Goal: Information Seeking & Learning: Get advice/opinions

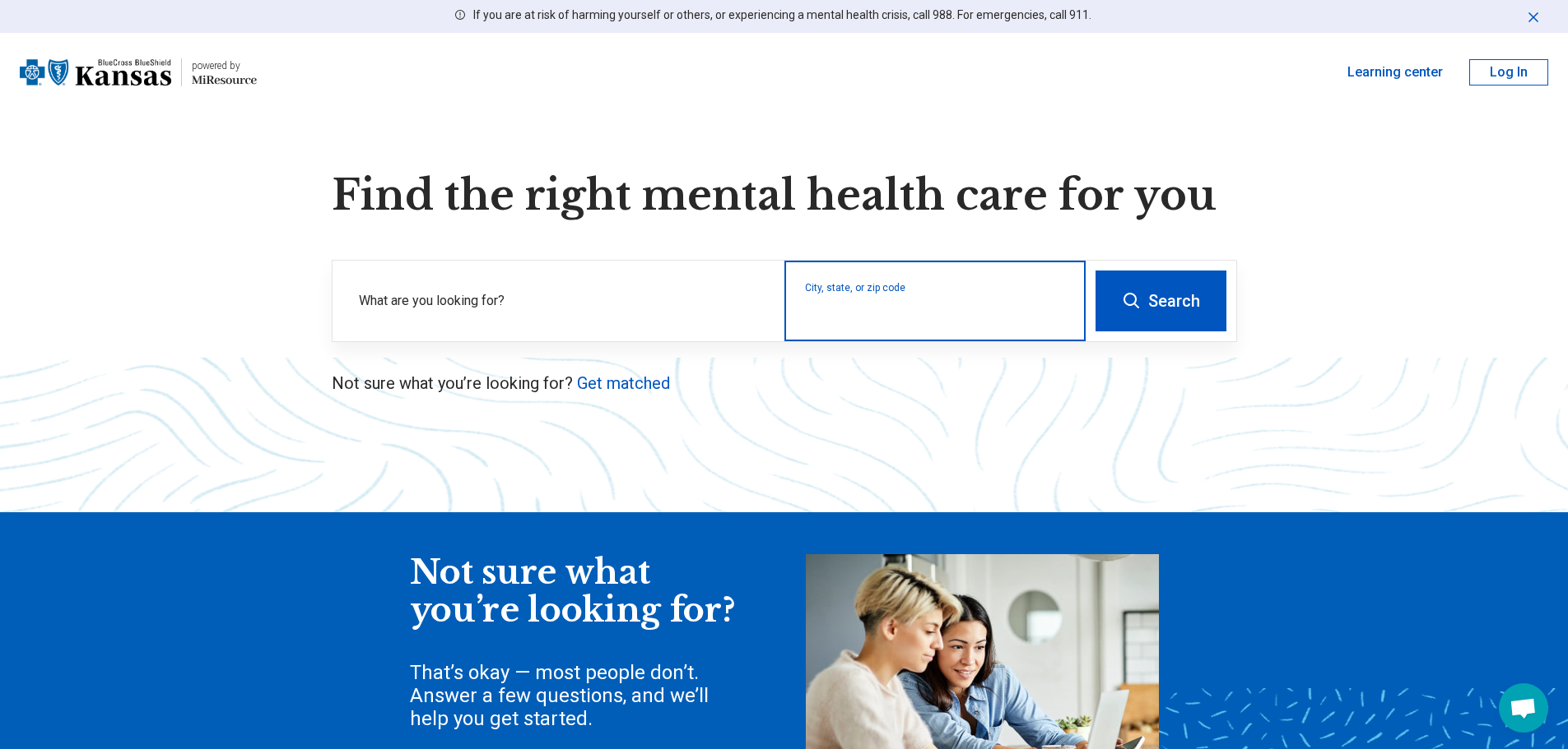
click at [853, 306] on input "City, state, or zip code" at bounding box center [936, 312] width 261 height 20
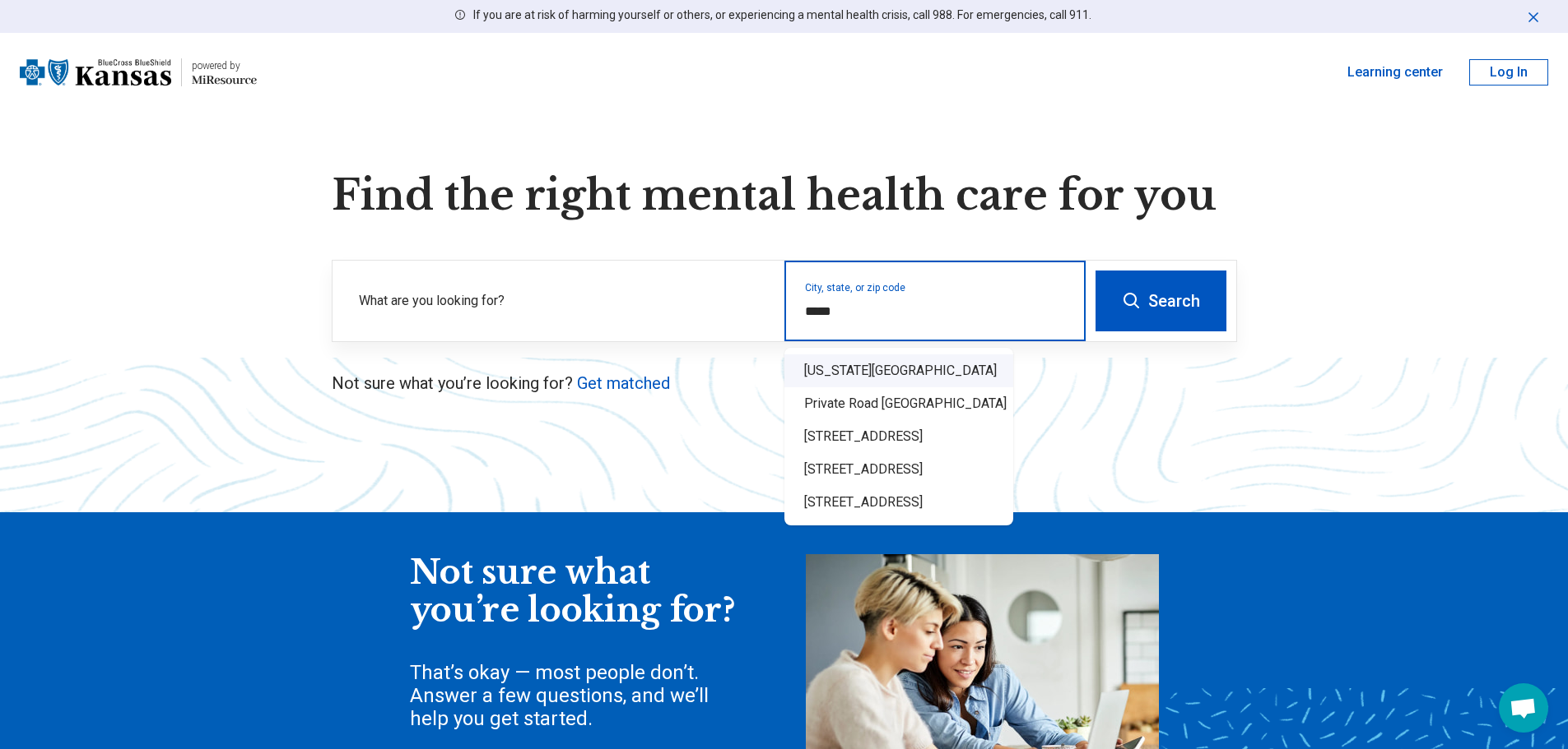
click at [851, 362] on div "[US_STATE][GEOGRAPHIC_DATA]" at bounding box center [898, 371] width 228 height 33
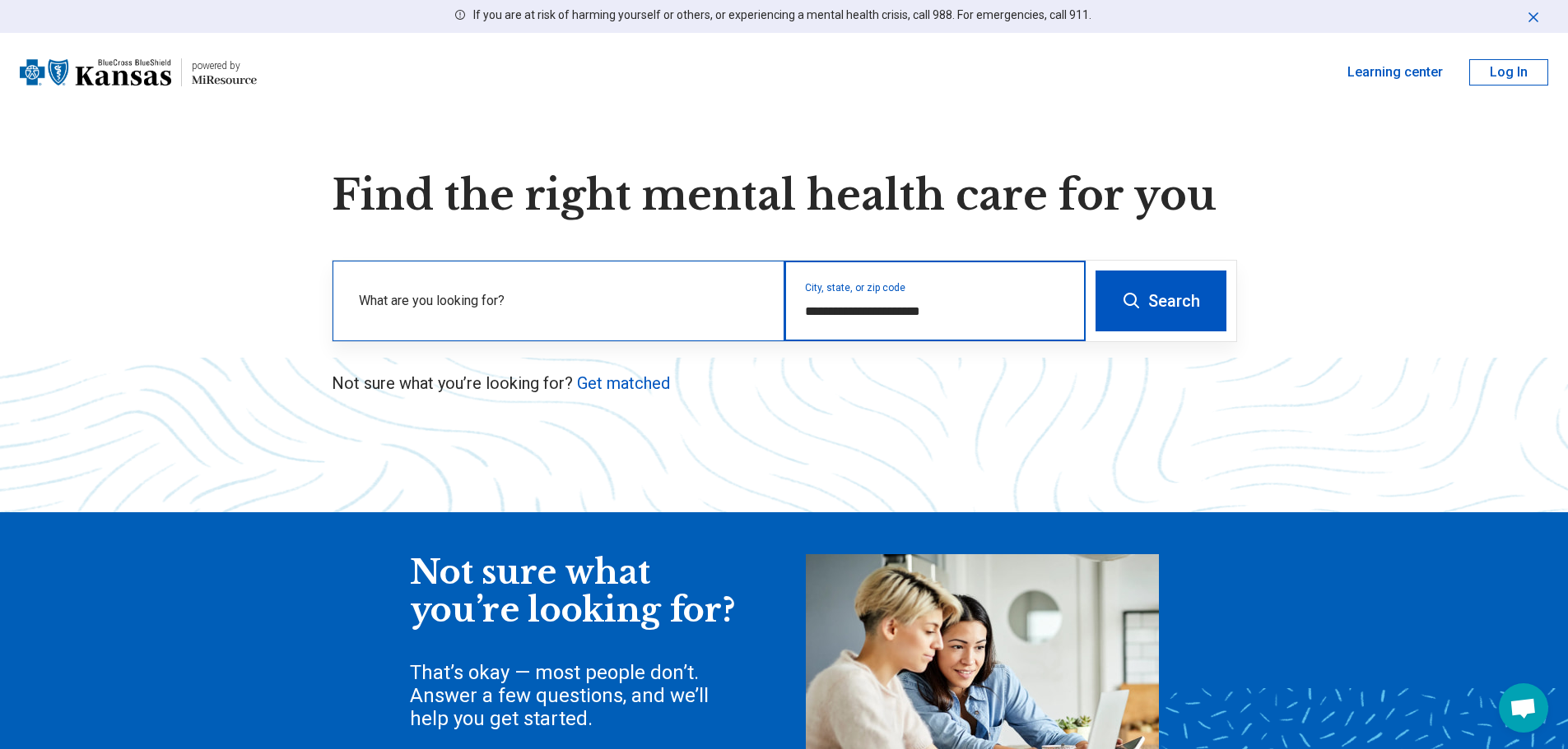
type input "**********"
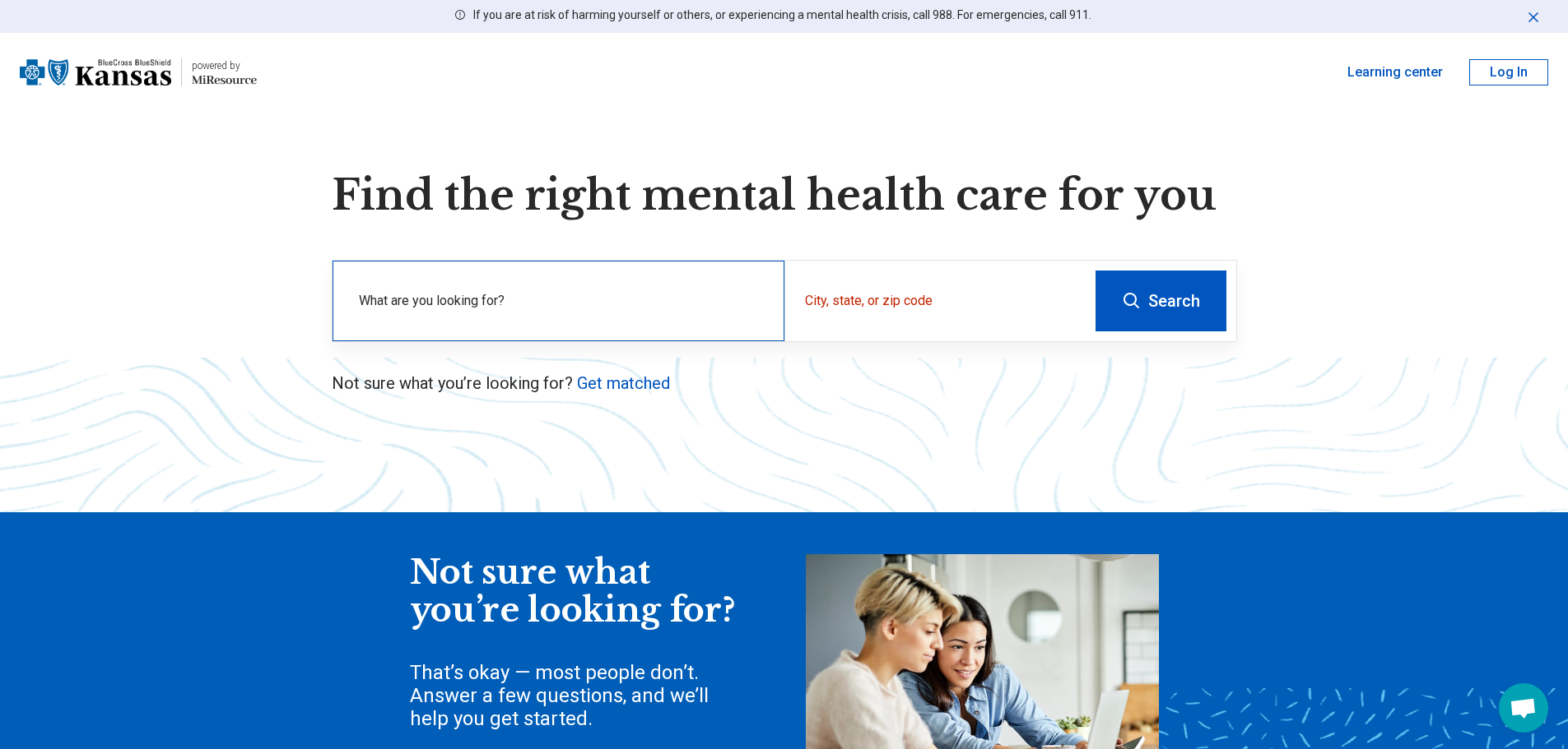
click at [582, 288] on div "What are you looking for?" at bounding box center [558, 301] width 452 height 81
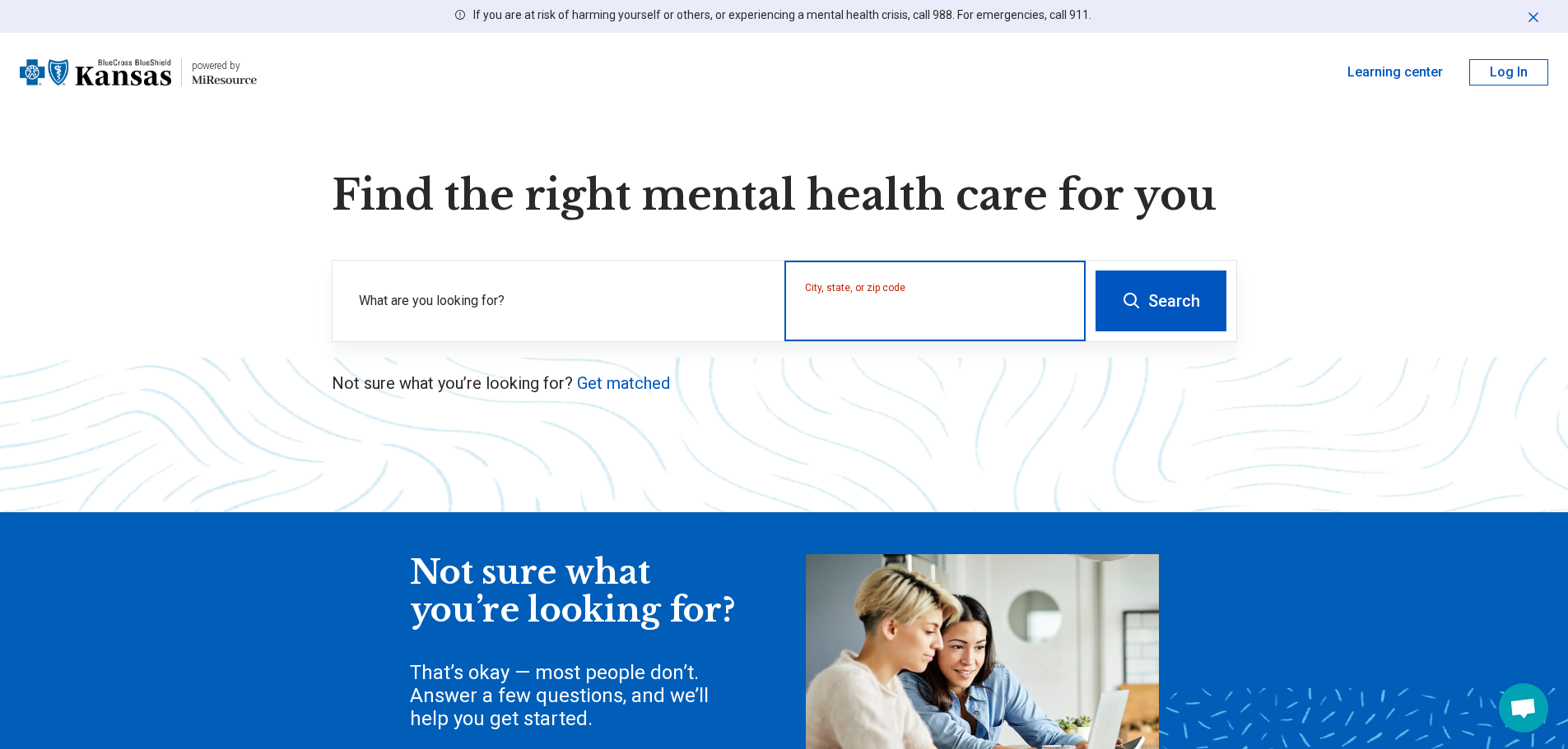
click at [887, 306] on input "City, state, or zip code" at bounding box center [936, 312] width 261 height 20
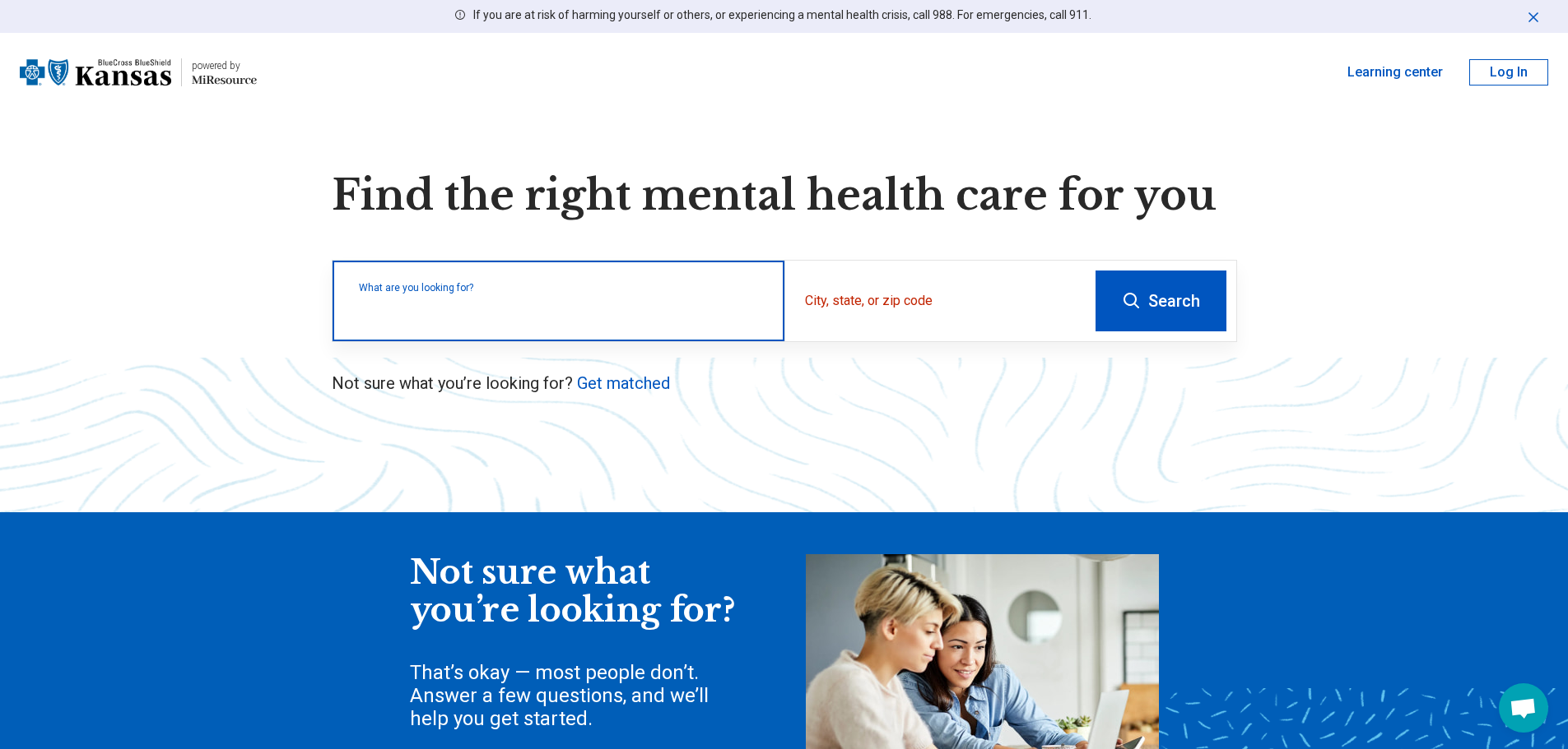
click at [651, 314] on input "text" at bounding box center [561, 309] width 406 height 20
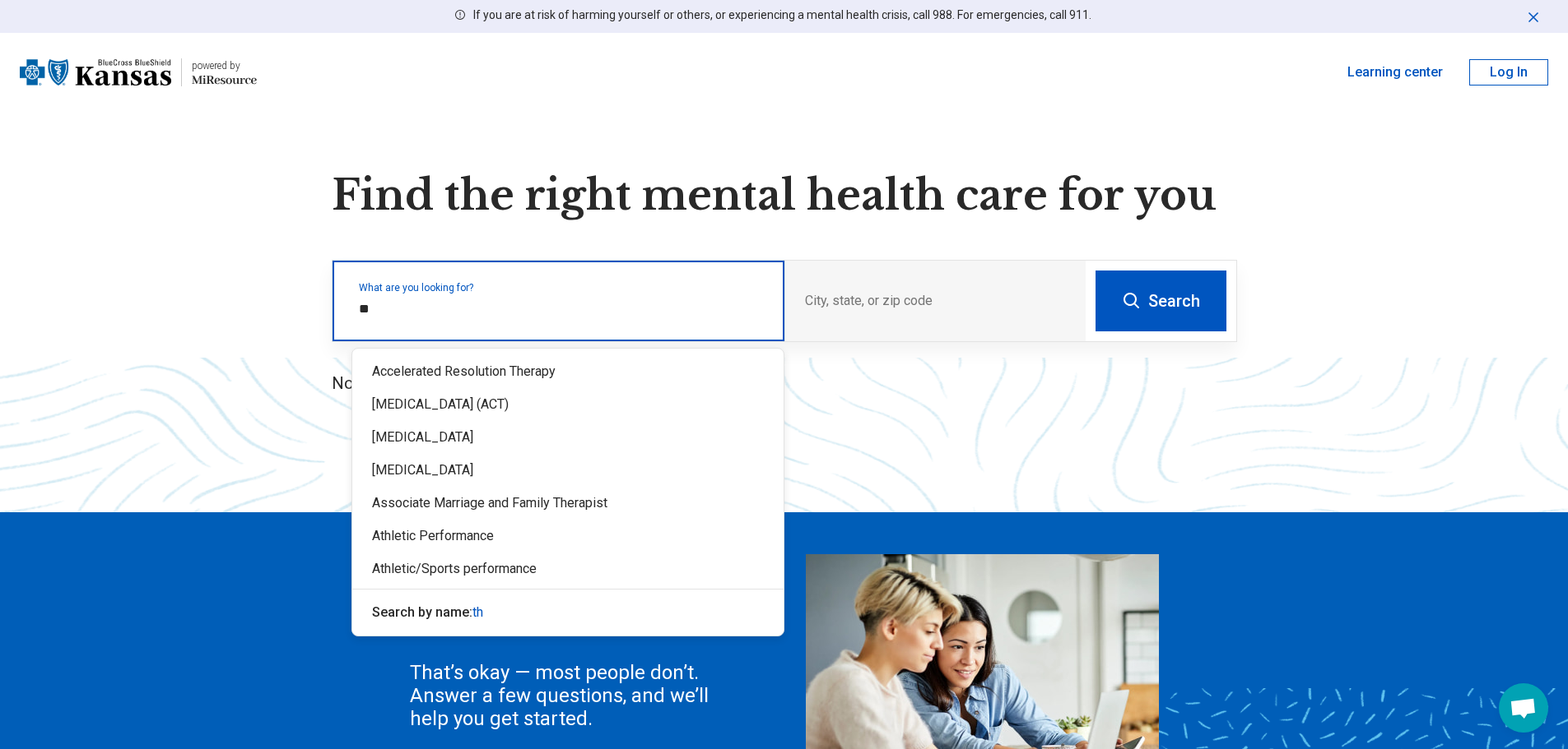
type input "*"
type input "***"
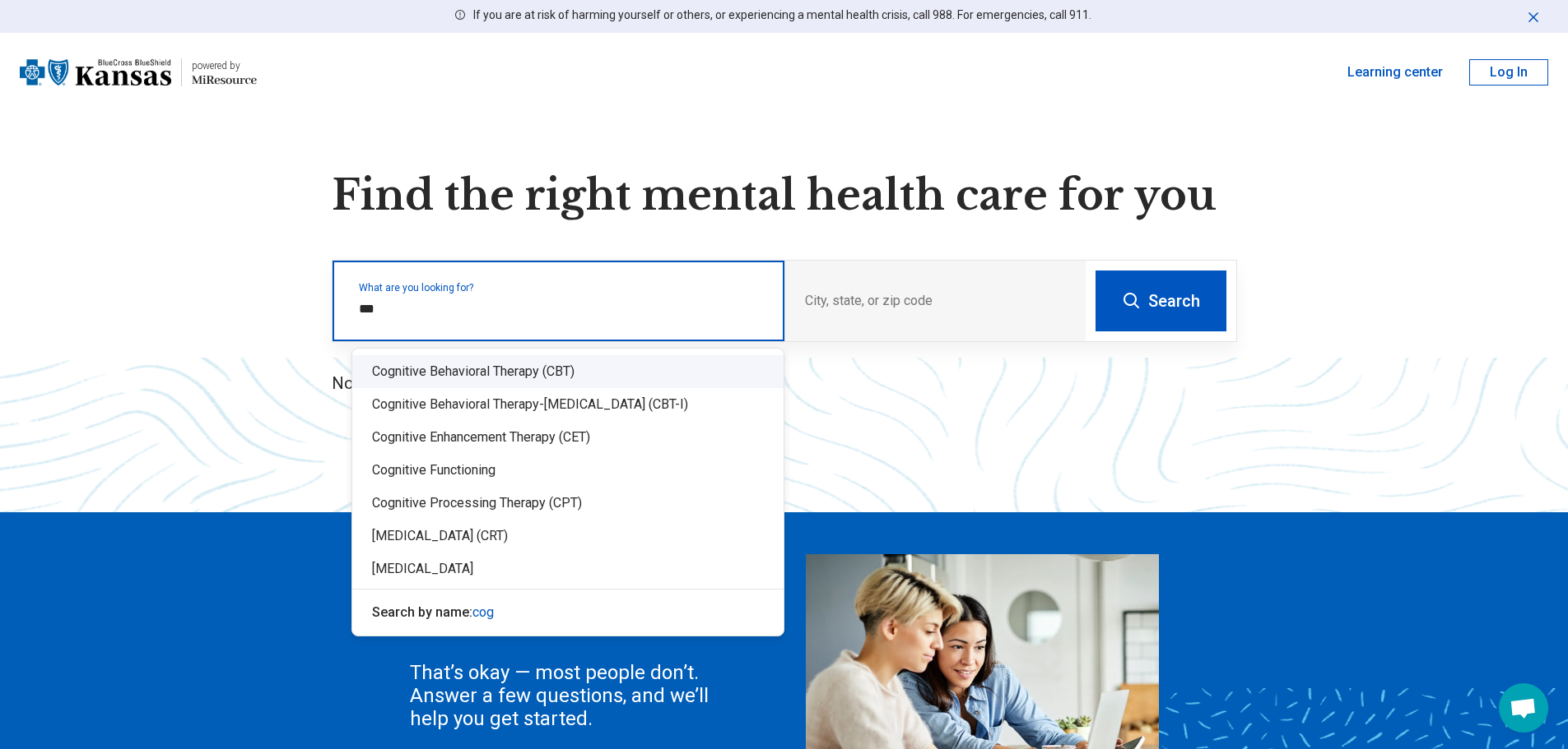
click at [599, 376] on div "Cognitive Behavioral Therapy (CBT)" at bounding box center [567, 371] width 431 height 33
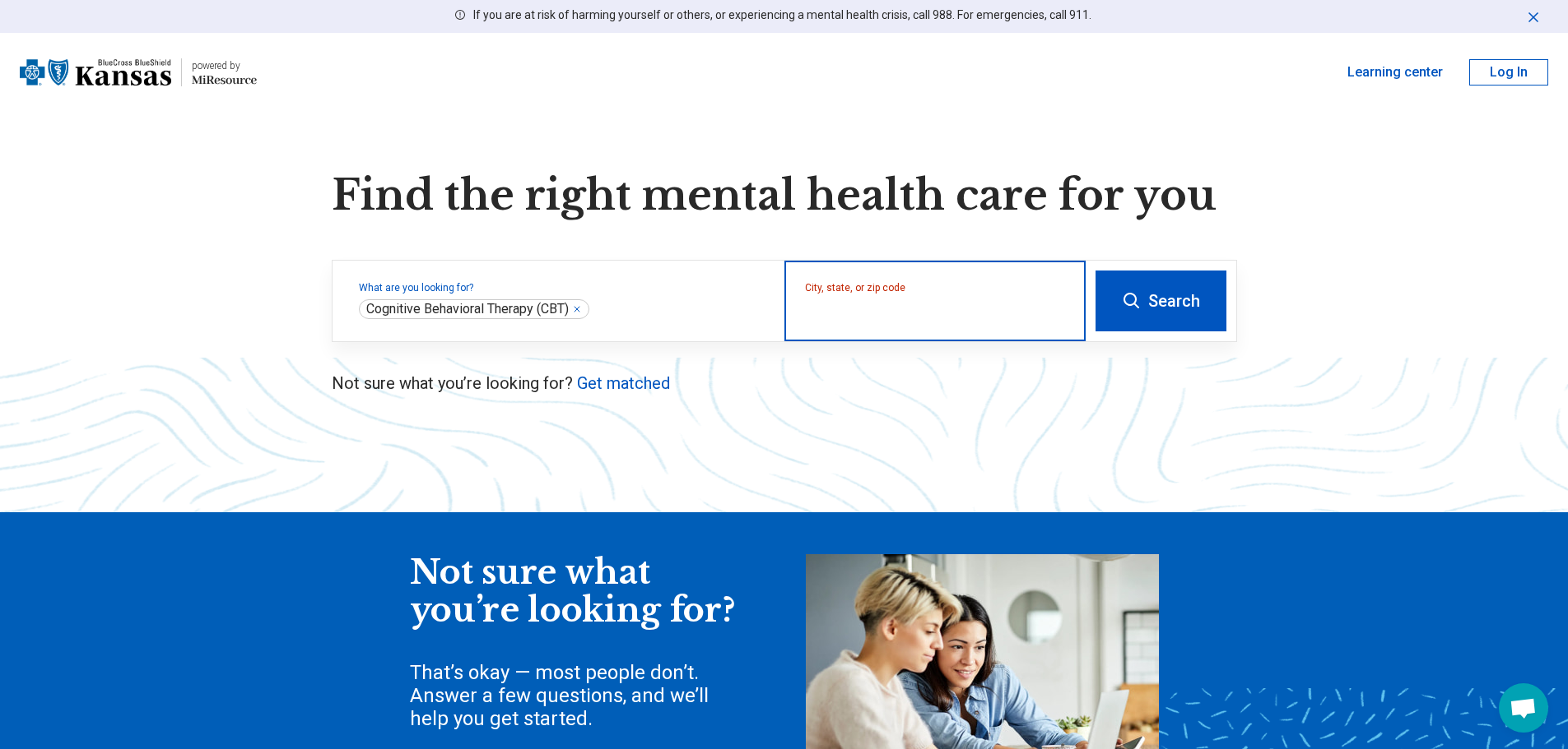
click at [883, 304] on input "City, state, or zip code" at bounding box center [936, 312] width 261 height 20
type input "**********"
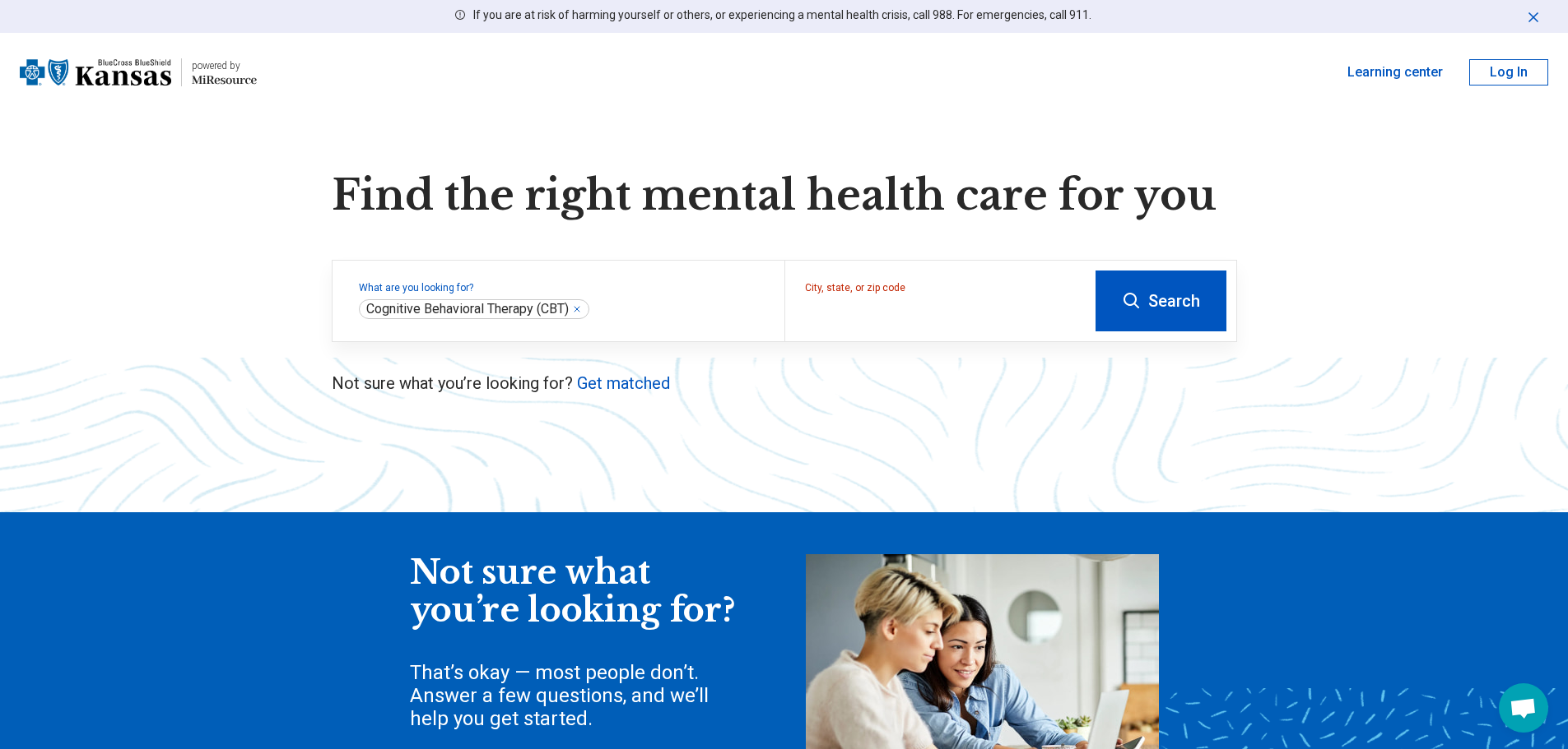
click at [1172, 300] on button "Search" at bounding box center [1160, 300] width 131 height 60
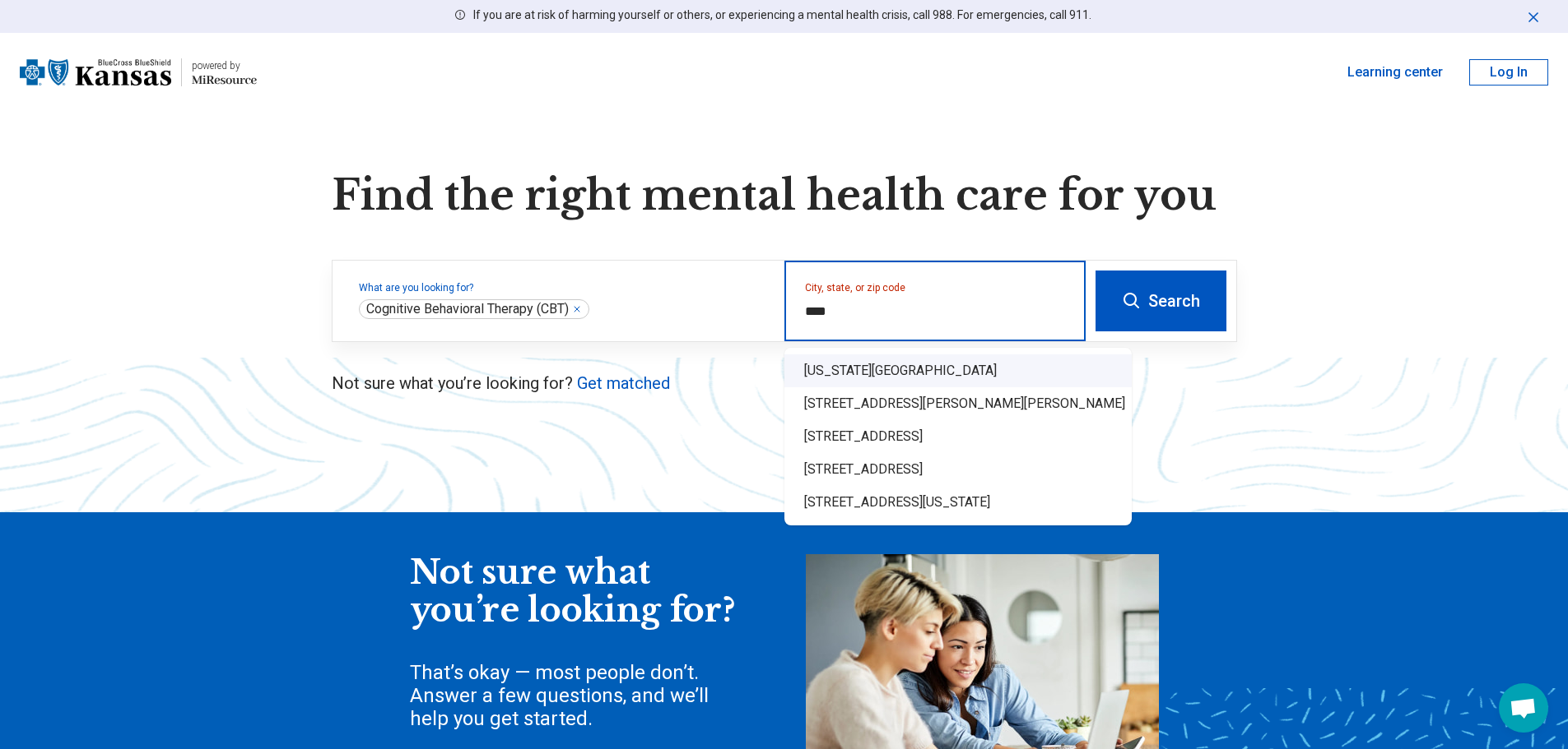
type input "**********"
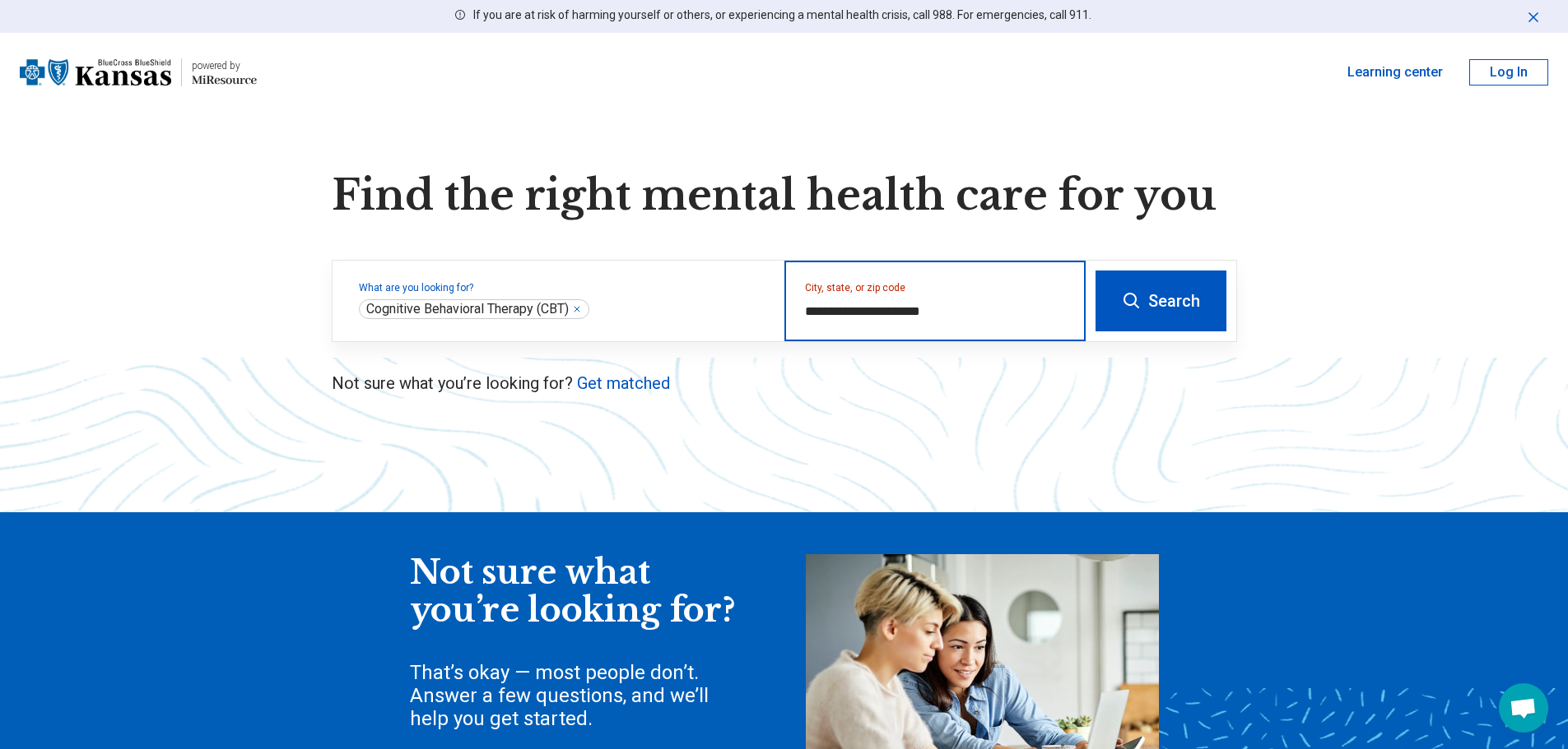
click at [1095, 270] on button "Search" at bounding box center [1160, 300] width 131 height 60
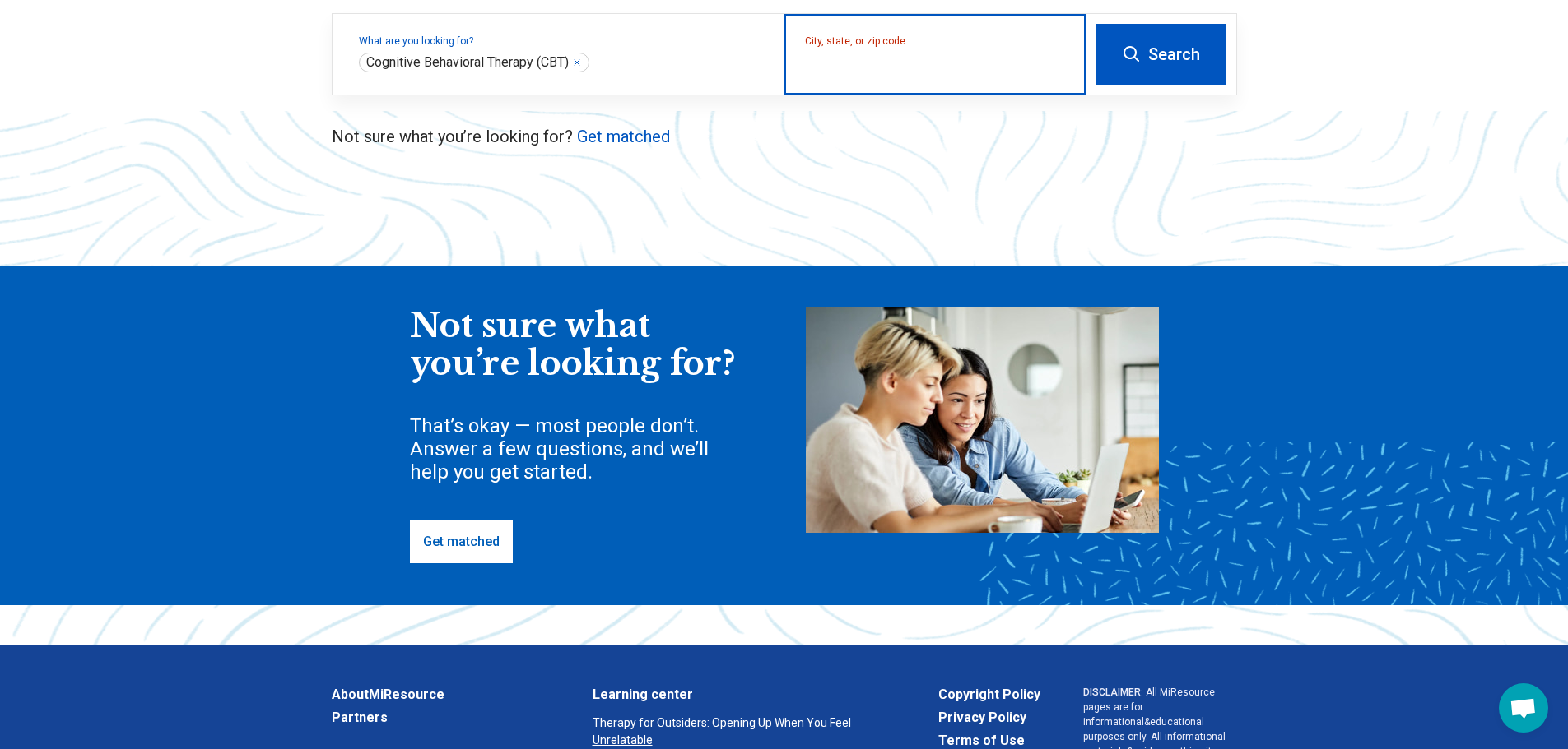
scroll to position [329, 0]
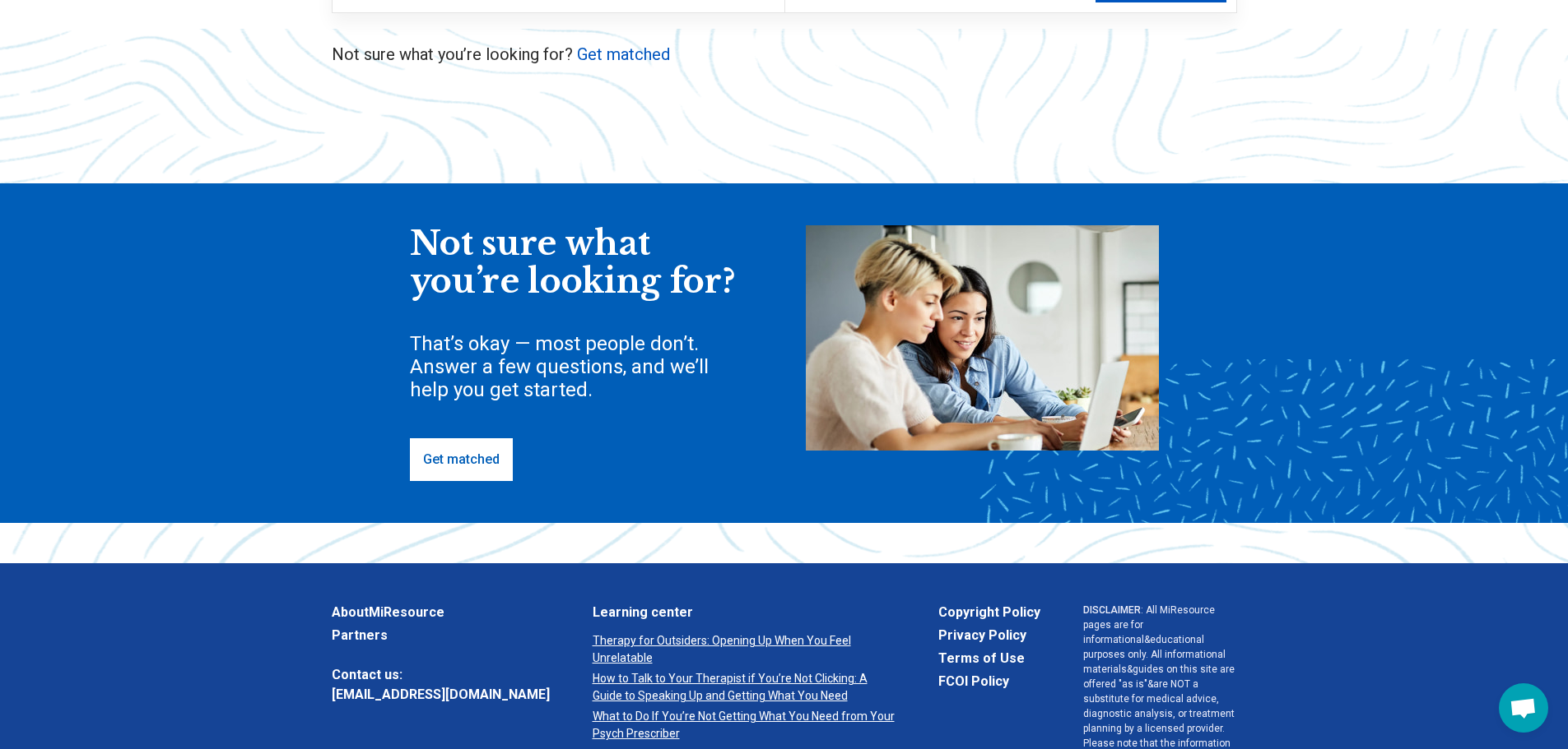
click at [450, 456] on link "Get matched" at bounding box center [461, 459] width 103 height 43
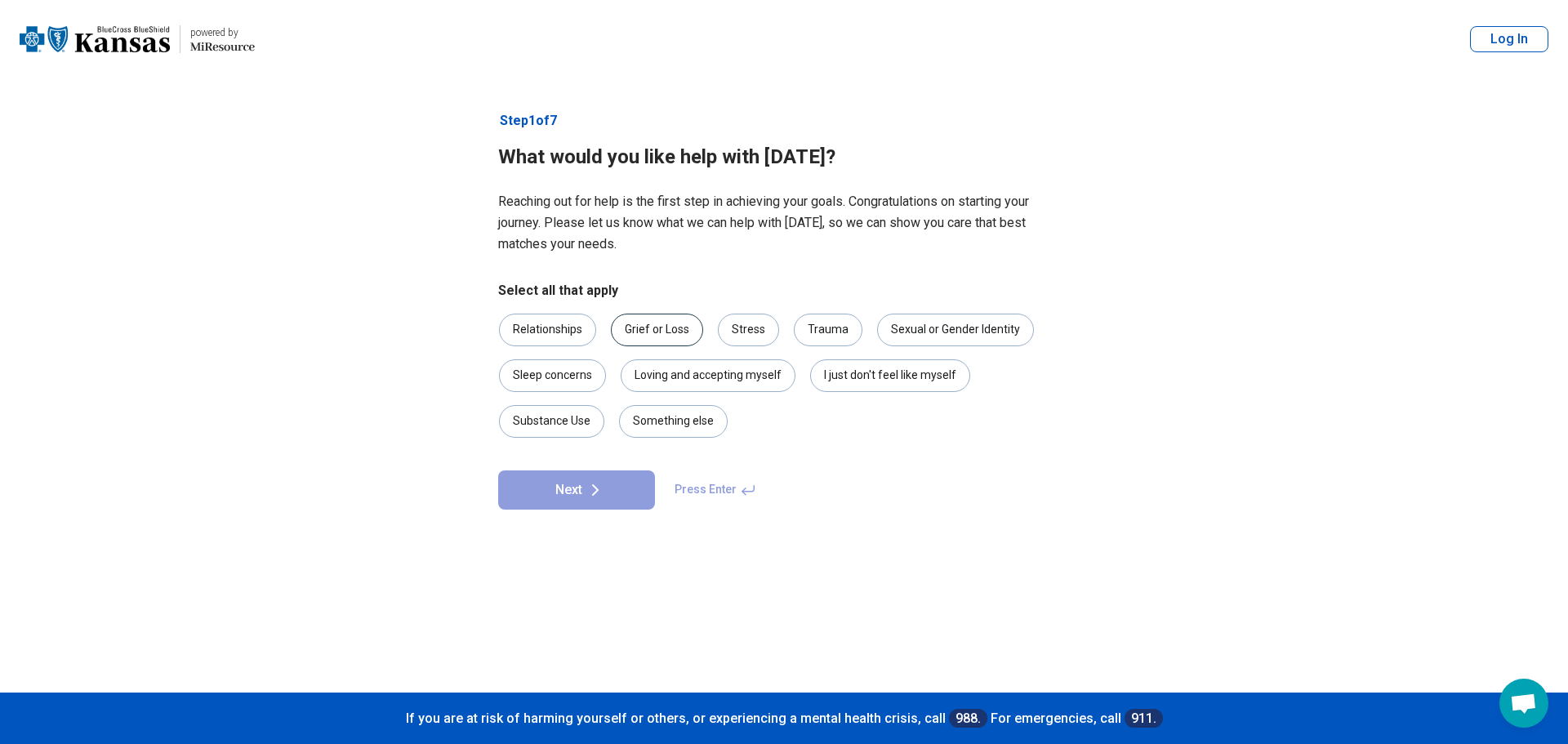
click at [640, 326] on div "Grief or Loss" at bounding box center [656, 330] width 92 height 32
click at [729, 340] on div "Stress" at bounding box center [749, 330] width 61 height 32
click at [817, 331] on div "Trauma" at bounding box center [829, 330] width 69 height 32
click at [879, 375] on div "I just don't feel like myself" at bounding box center [891, 375] width 160 height 32
click at [608, 484] on button "Next" at bounding box center [576, 490] width 157 height 39
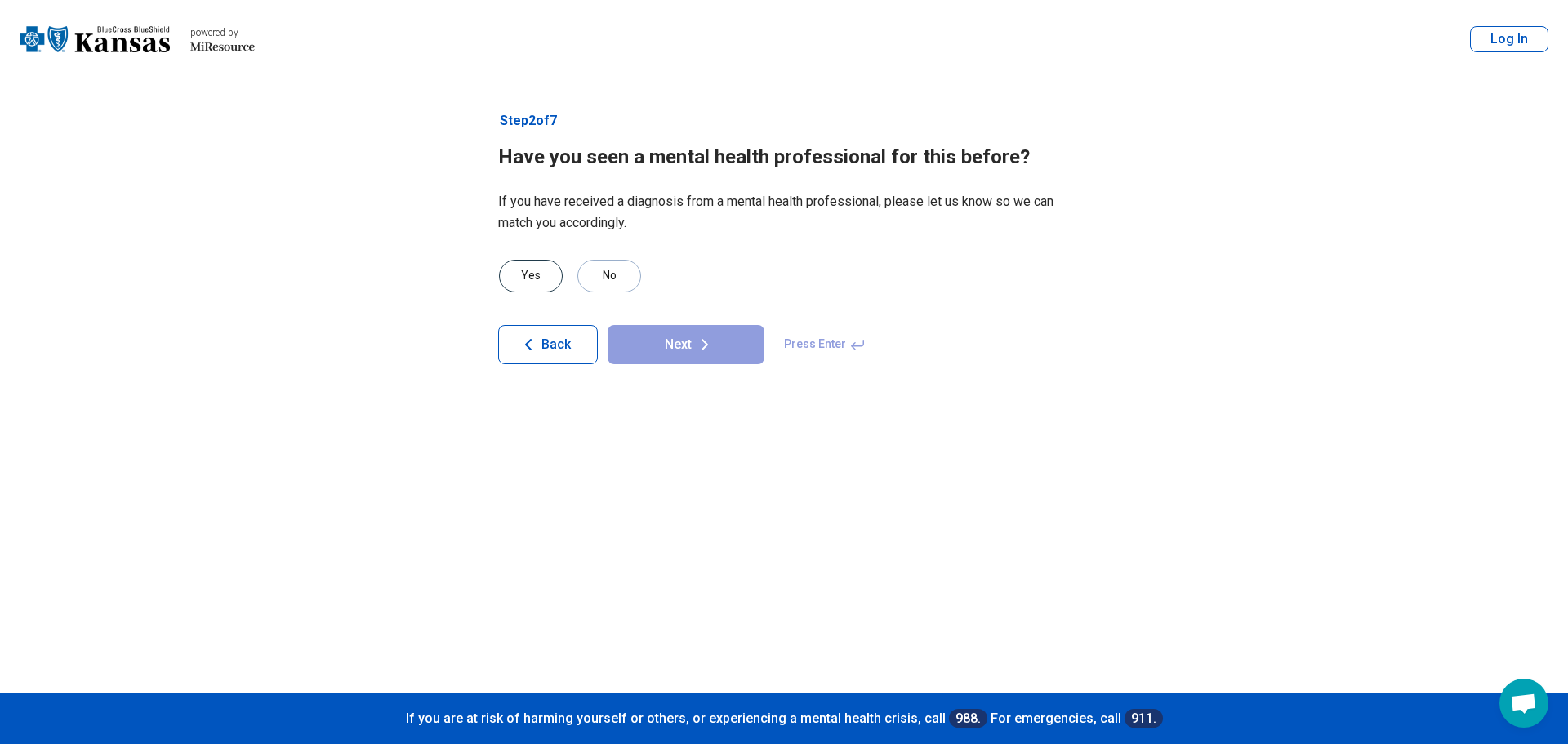
click at [534, 278] on div "Yes" at bounding box center [531, 276] width 64 height 32
click at [671, 351] on button "Next" at bounding box center [686, 344] width 157 height 39
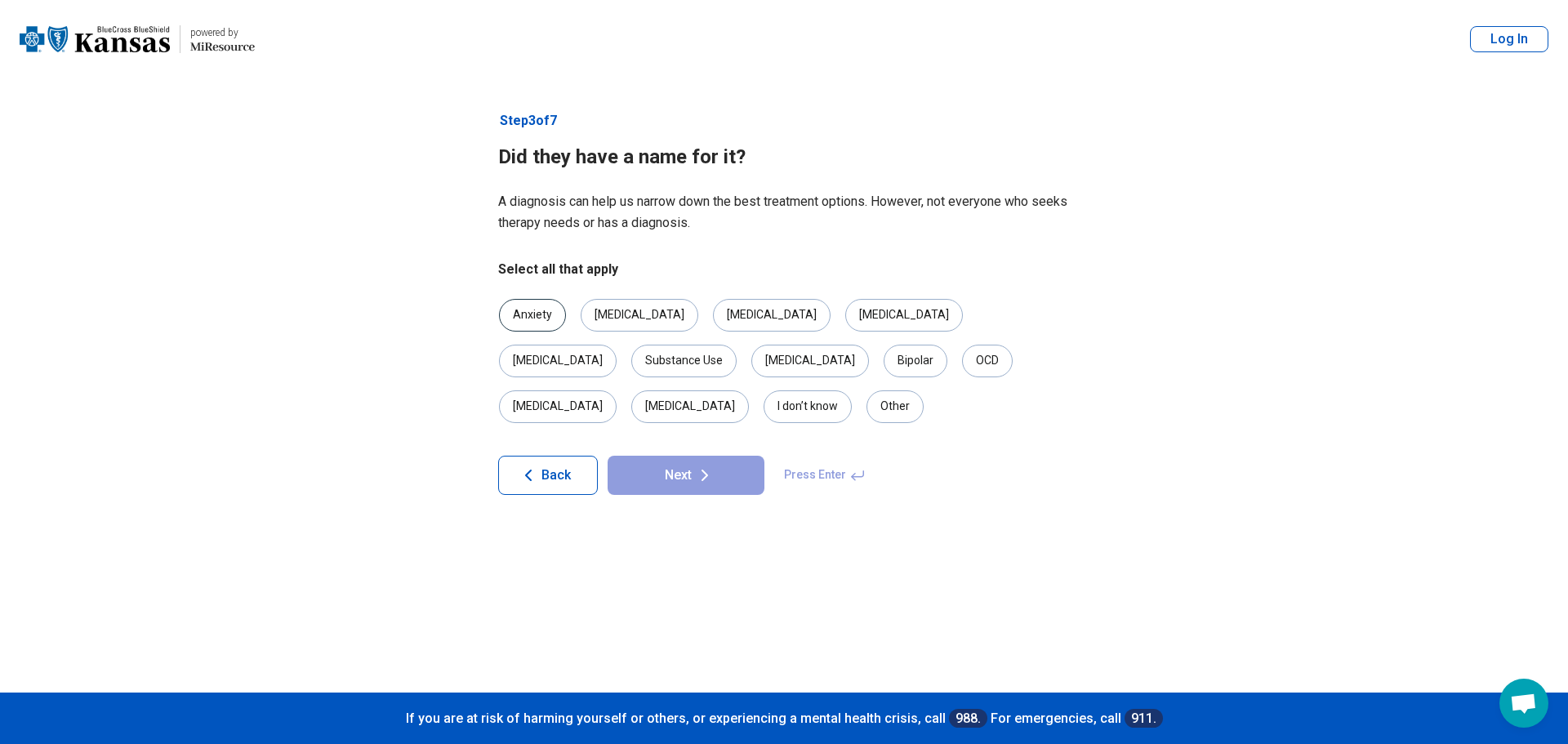
click at [553, 314] on div "Anxiety" at bounding box center [533, 315] width 67 height 32
click at [651, 306] on div "[MEDICAL_DATA]" at bounding box center [639, 315] width 117 height 32
click at [714, 309] on div "[MEDICAL_DATA]" at bounding box center [772, 315] width 117 height 32
click at [884, 365] on div "Bipolar" at bounding box center [915, 361] width 64 height 32
click at [752, 355] on div "[MEDICAL_DATA]" at bounding box center [810, 361] width 117 height 32
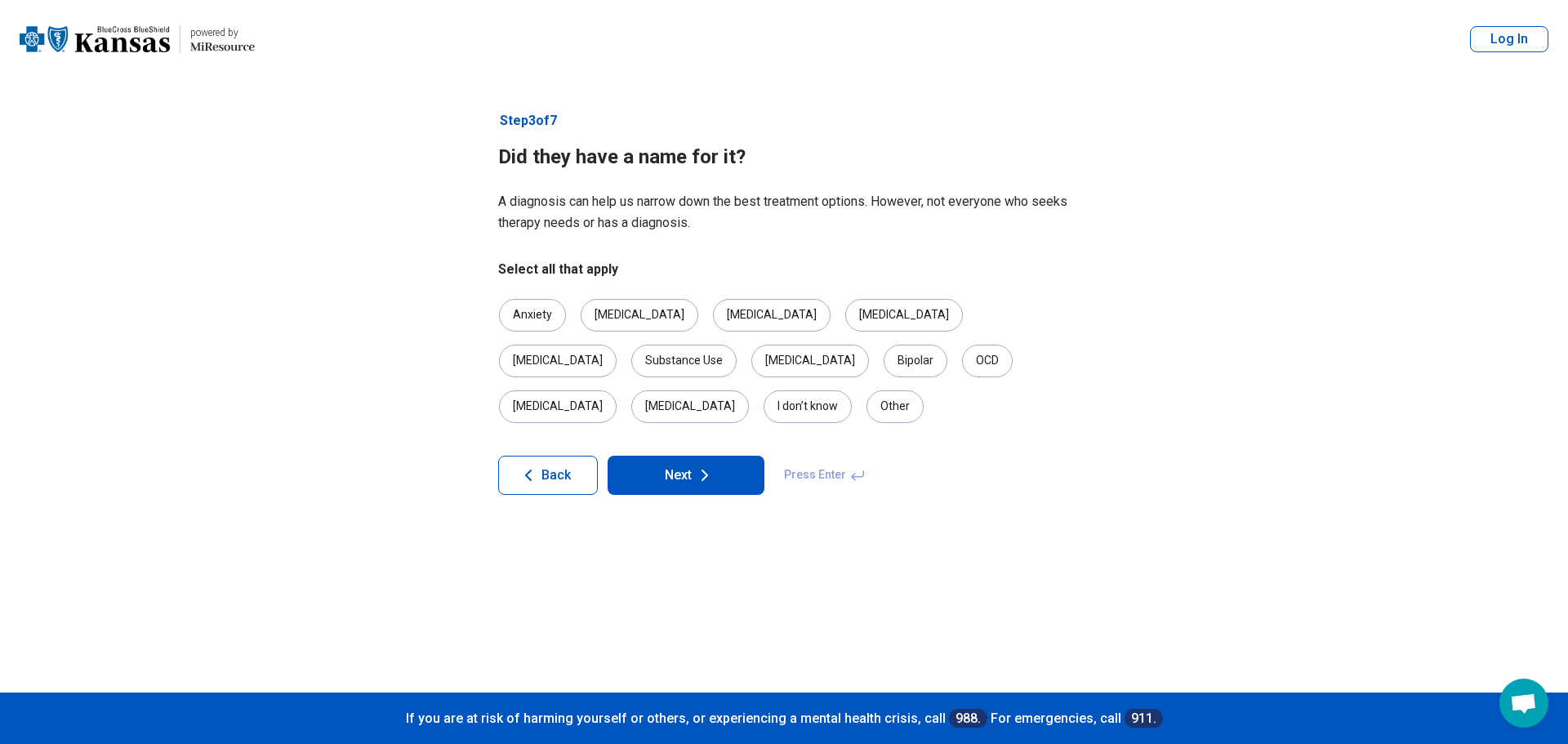
click at [659, 456] on button "Next" at bounding box center [686, 475] width 157 height 39
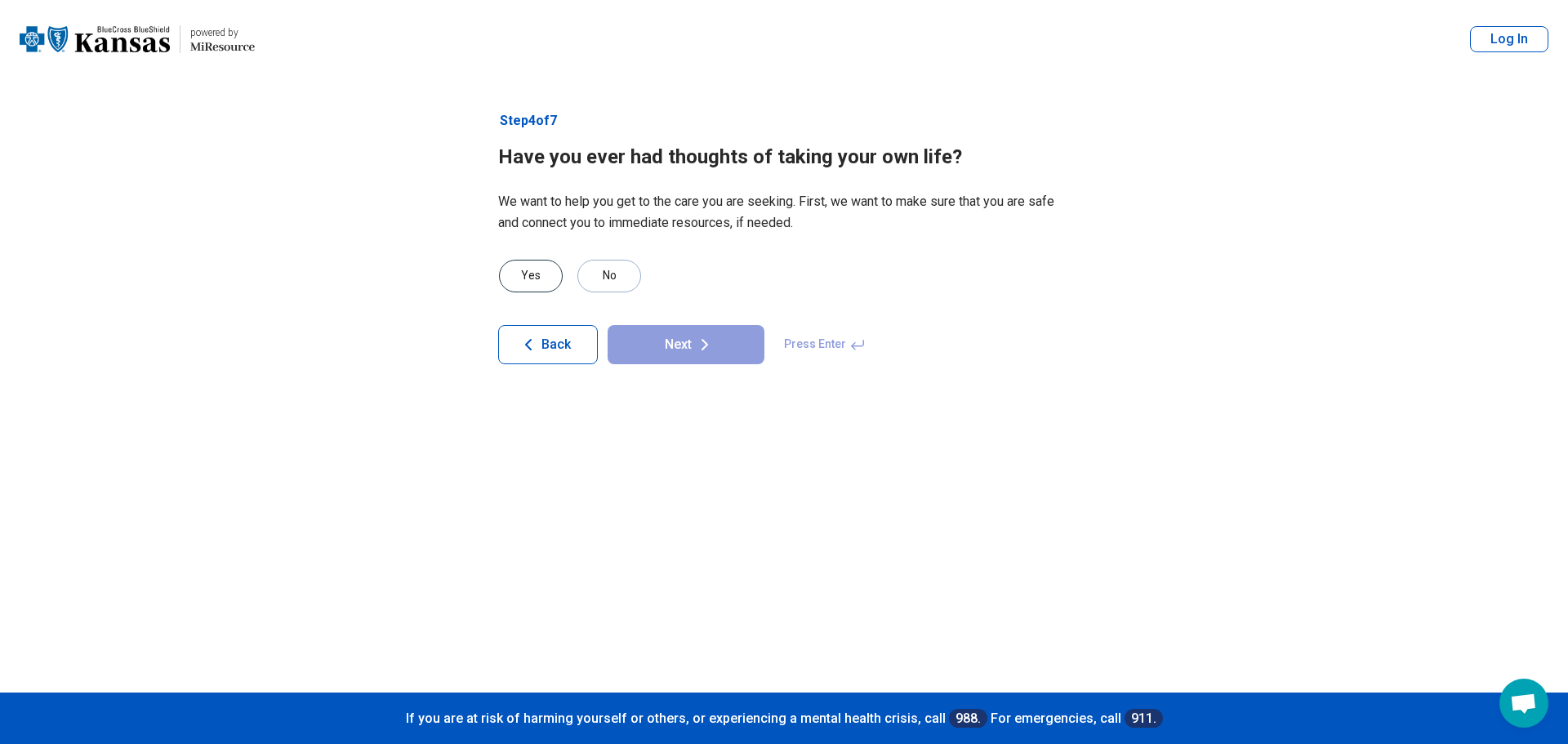
click at [535, 278] on div "Yes" at bounding box center [531, 276] width 64 height 32
click at [677, 337] on button "Next" at bounding box center [686, 344] width 157 height 39
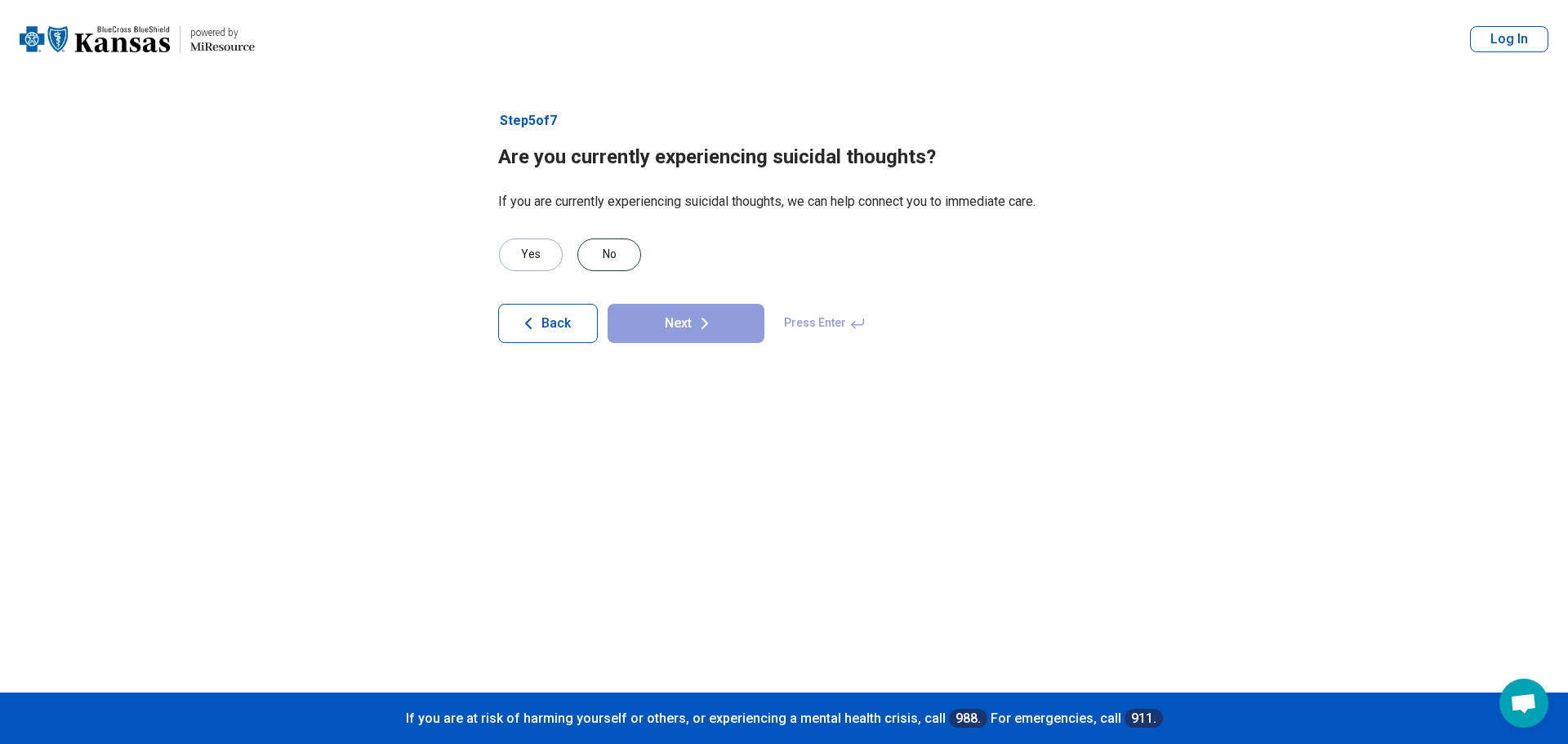
click at [626, 265] on div "No" at bounding box center [609, 254] width 64 height 32
click at [669, 330] on button "Next" at bounding box center [686, 323] width 157 height 39
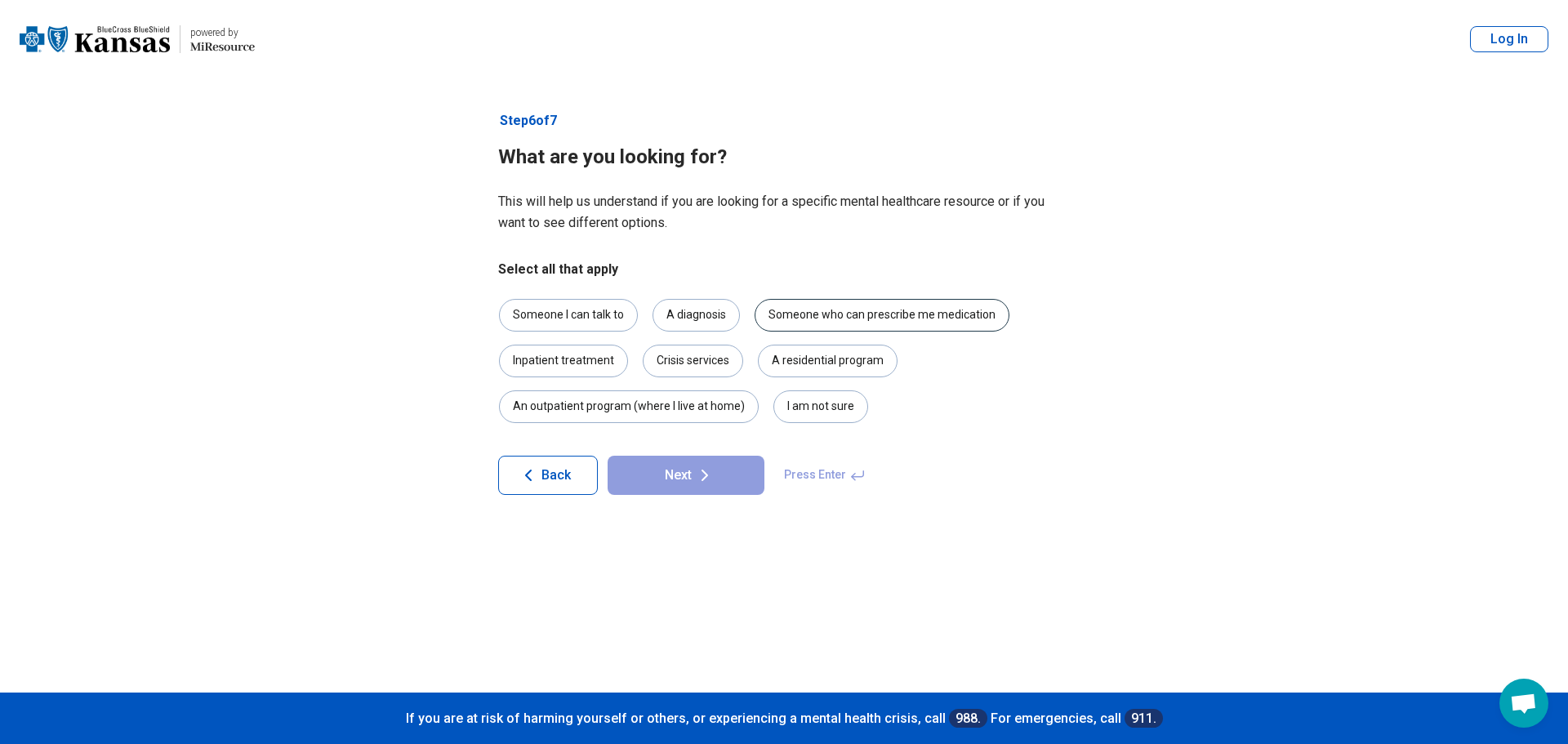
click at [920, 312] on div "Someone who can prescribe me medication" at bounding box center [882, 315] width 255 height 32
click at [592, 313] on div "Someone I can talk to" at bounding box center [569, 315] width 139 height 32
click at [713, 483] on icon at bounding box center [705, 475] width 20 height 20
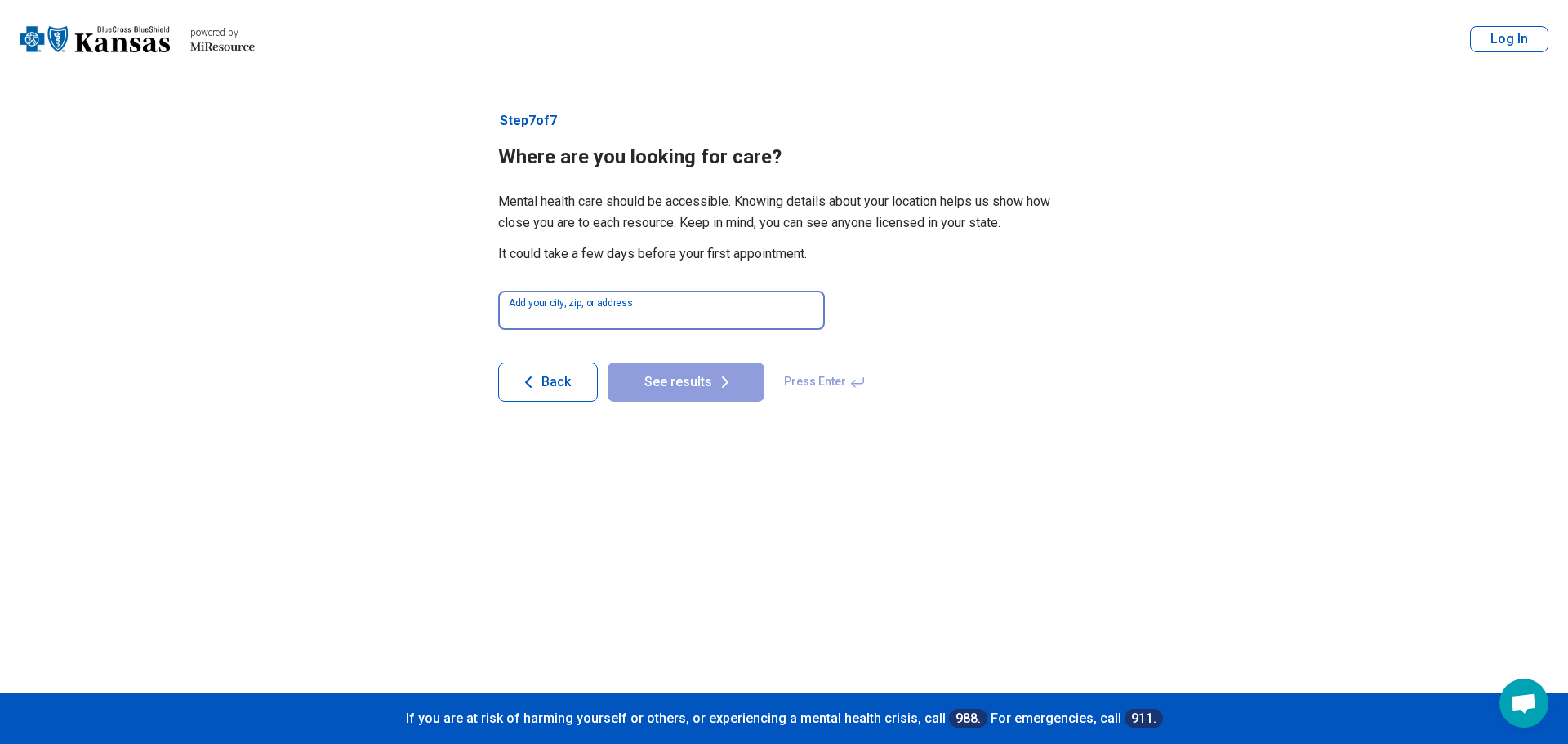
click at [661, 305] on input at bounding box center [661, 310] width 327 height 39
type input "*****"
click at [608, 363] on button "See results" at bounding box center [686, 382] width 157 height 39
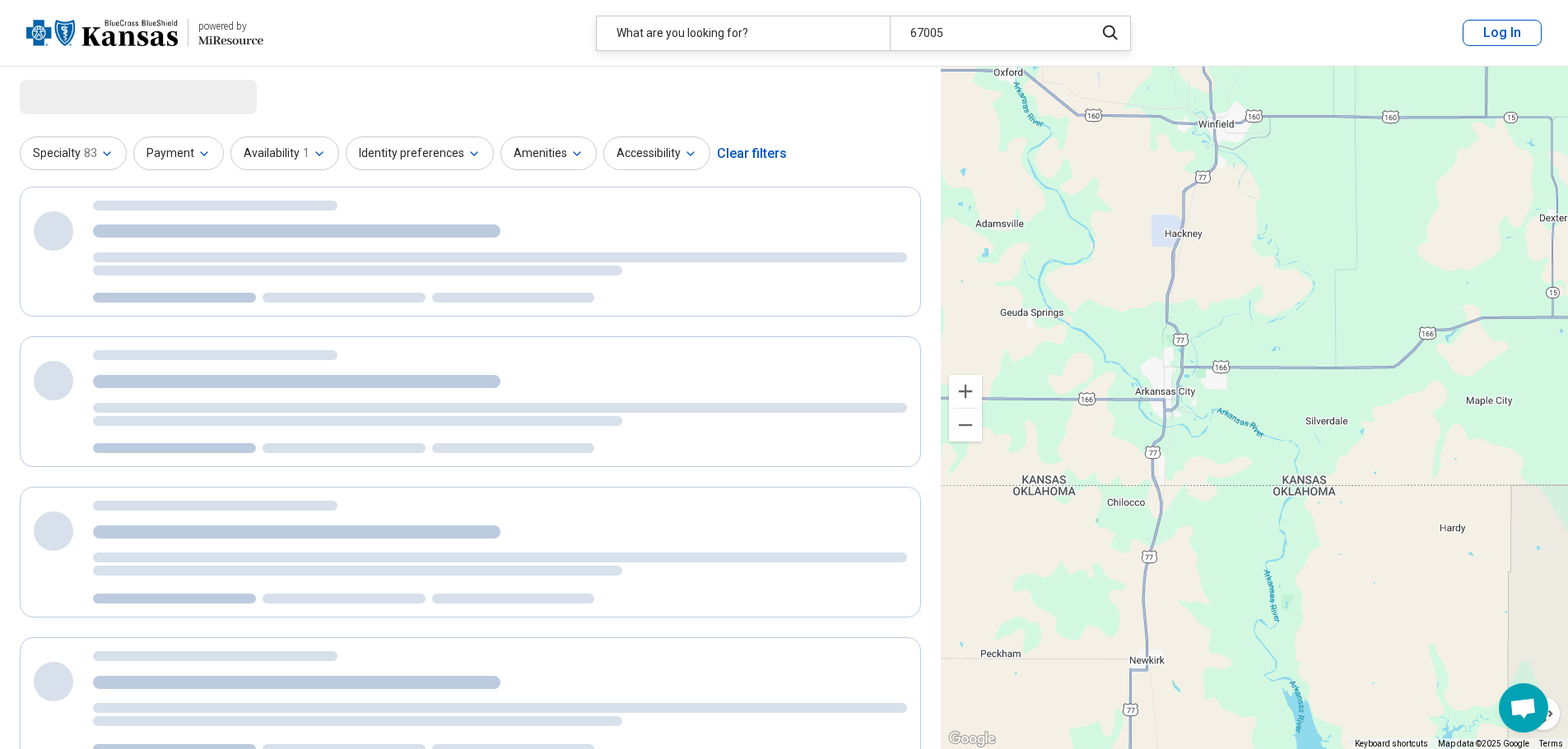
select select "***"
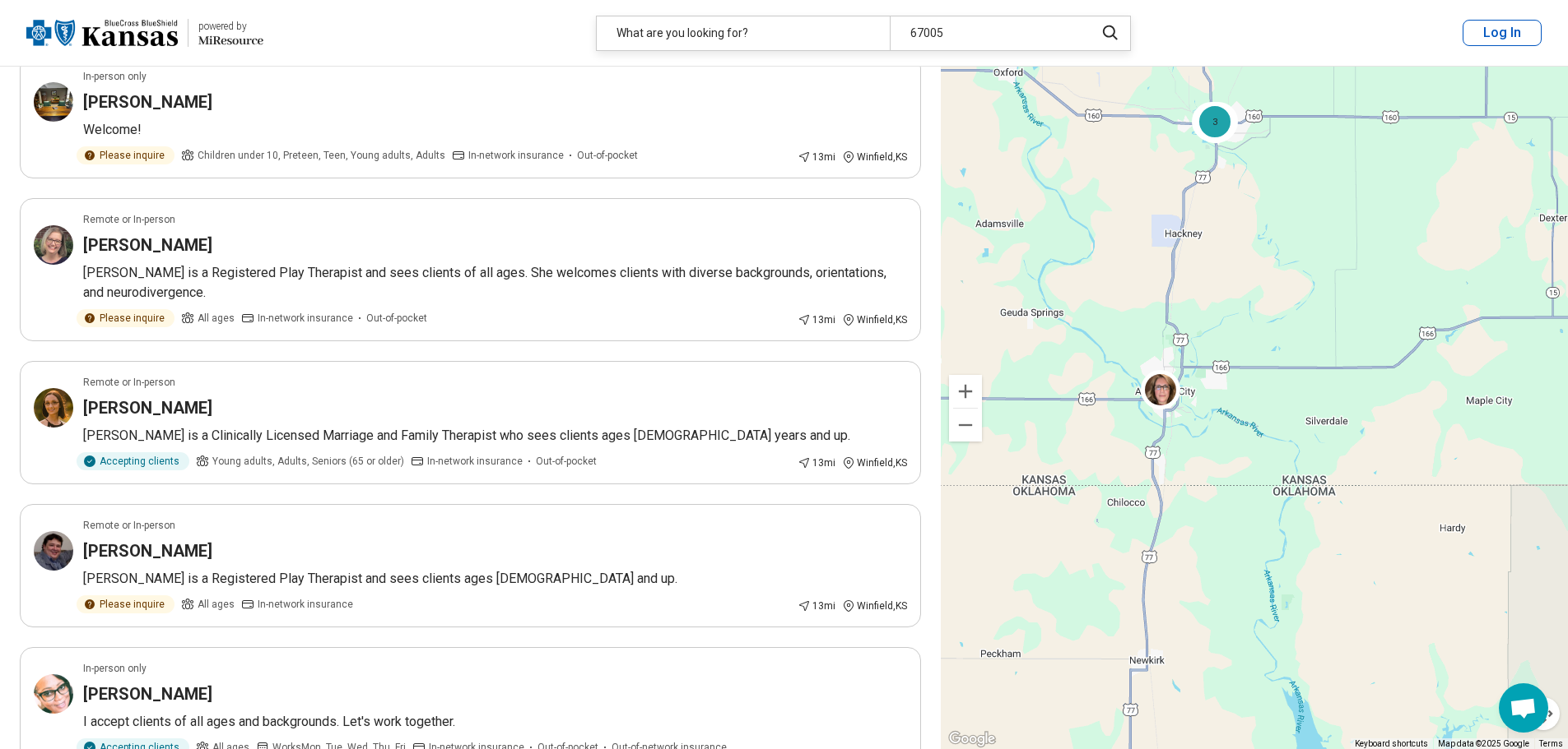
scroll to position [82, 0]
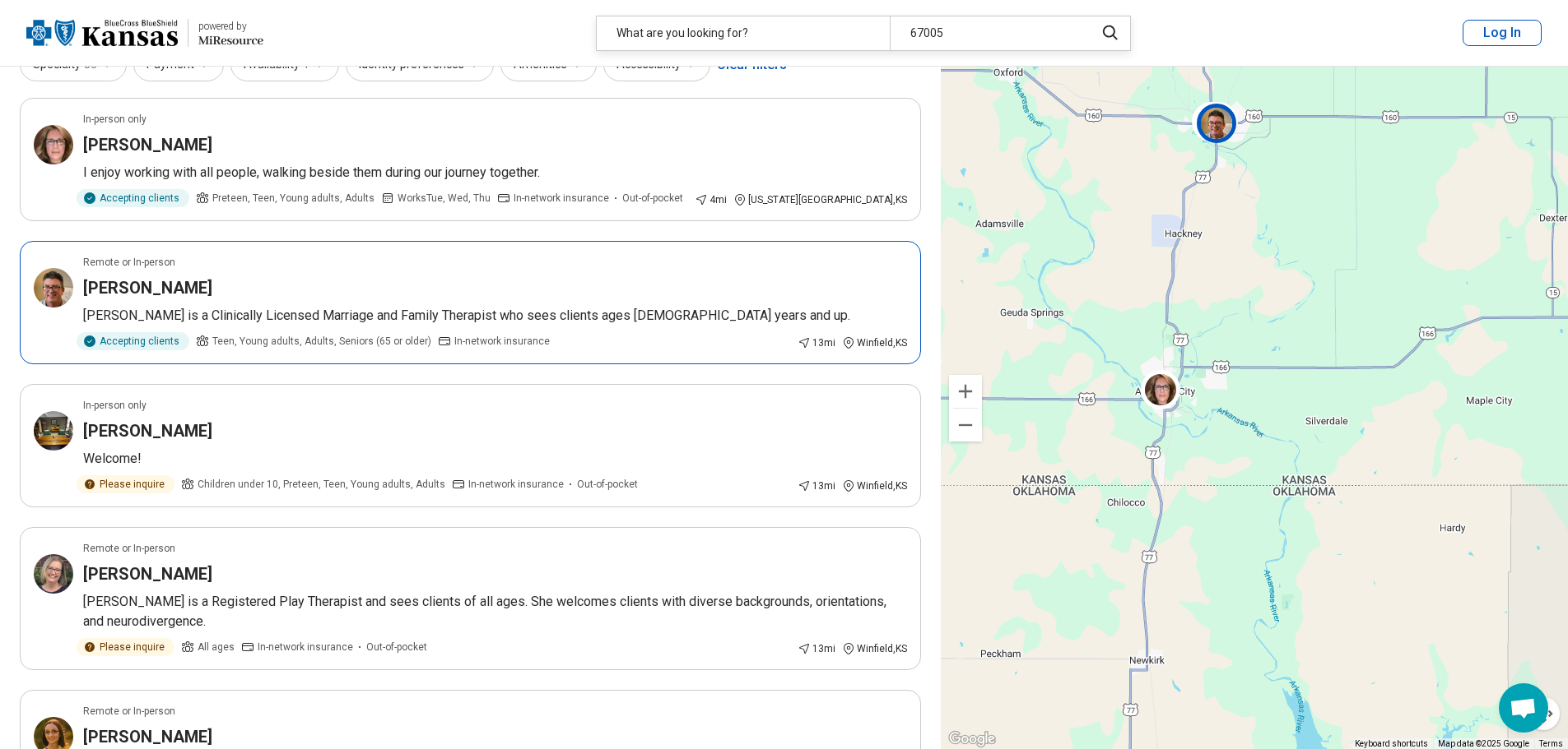
click at [696, 315] on p "[PERSON_NAME] is a Clinically Licensed Marriage and Family Therapist who sees c…" at bounding box center [495, 316] width 823 height 20
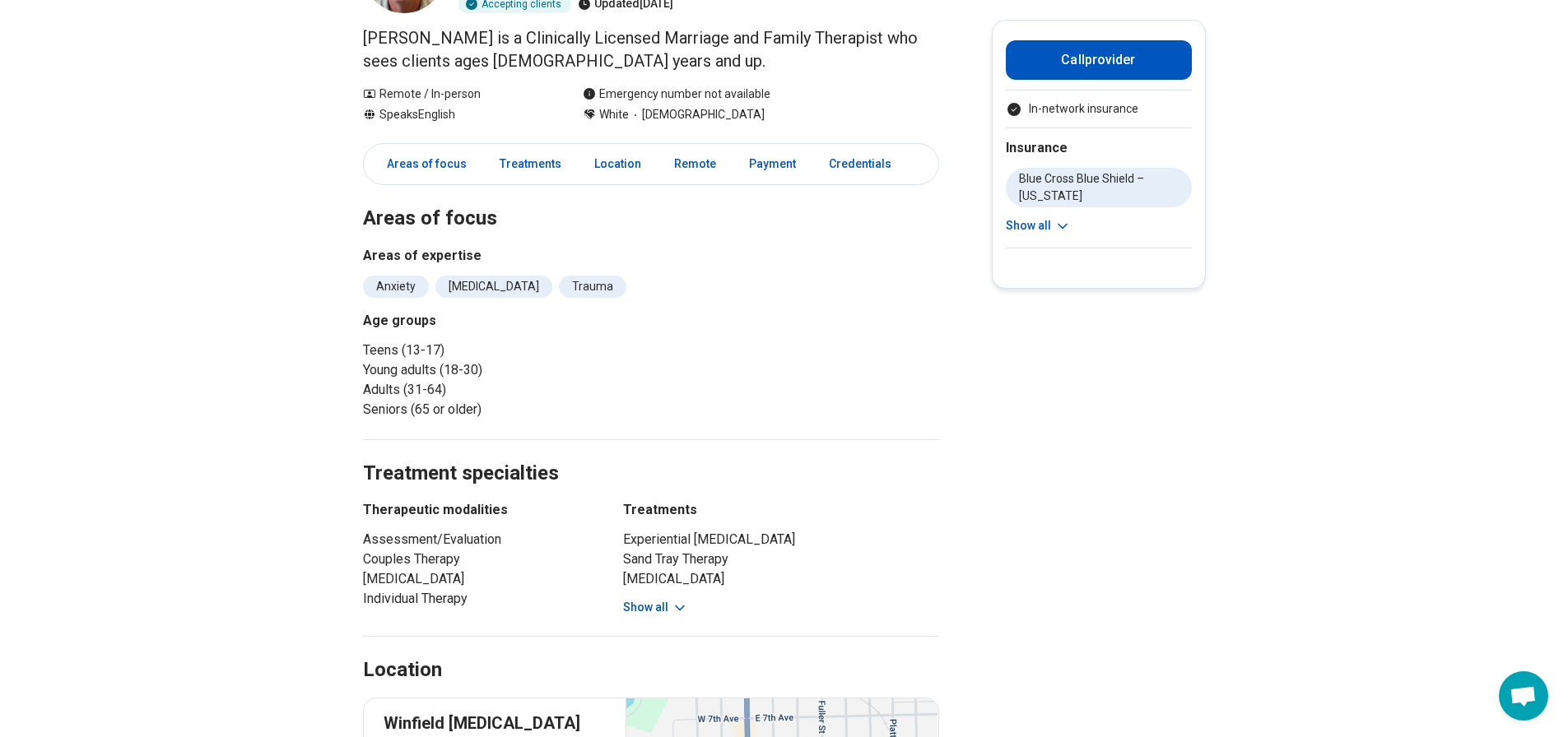
scroll to position [247, 0]
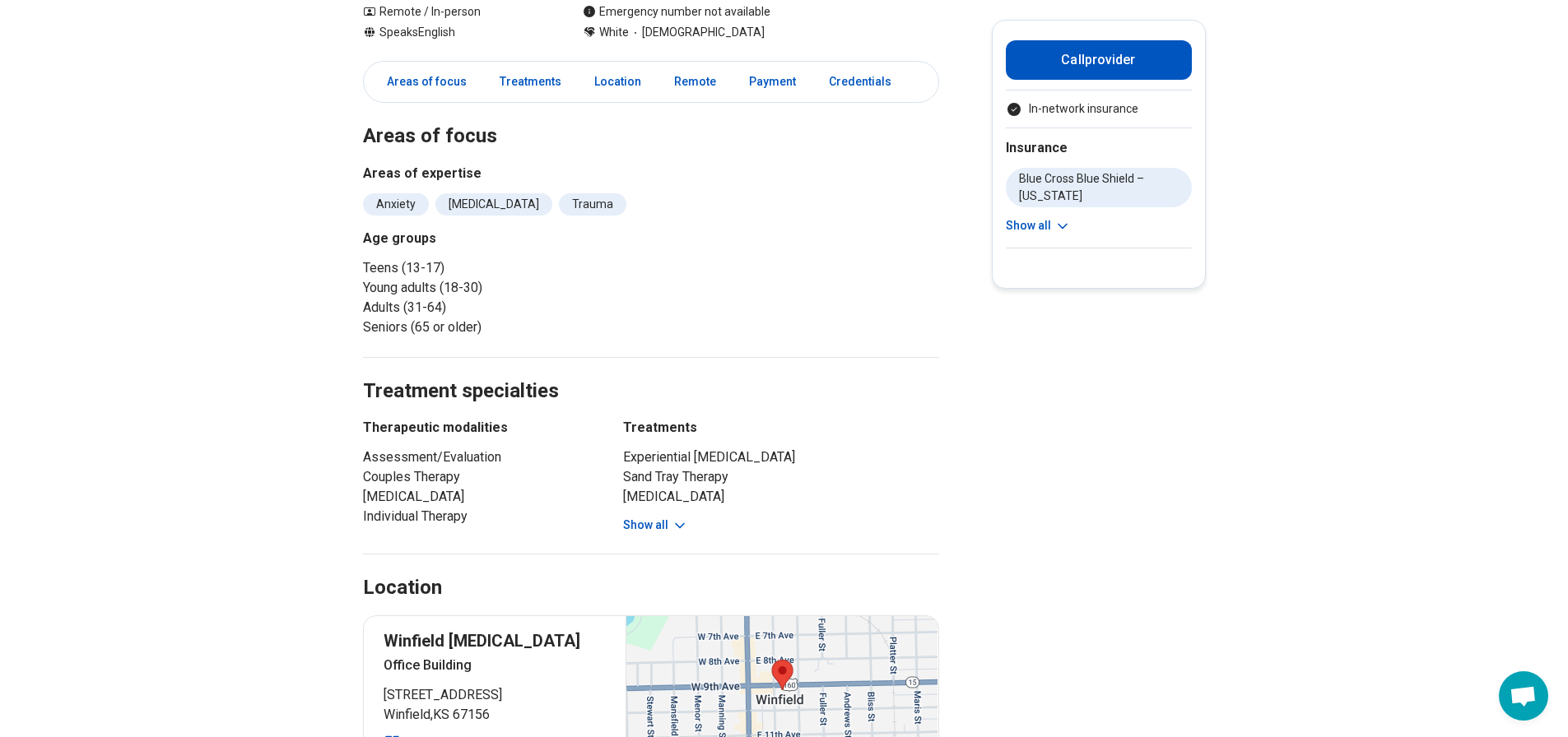
click at [667, 521] on button "Show all" at bounding box center [655, 526] width 65 height 17
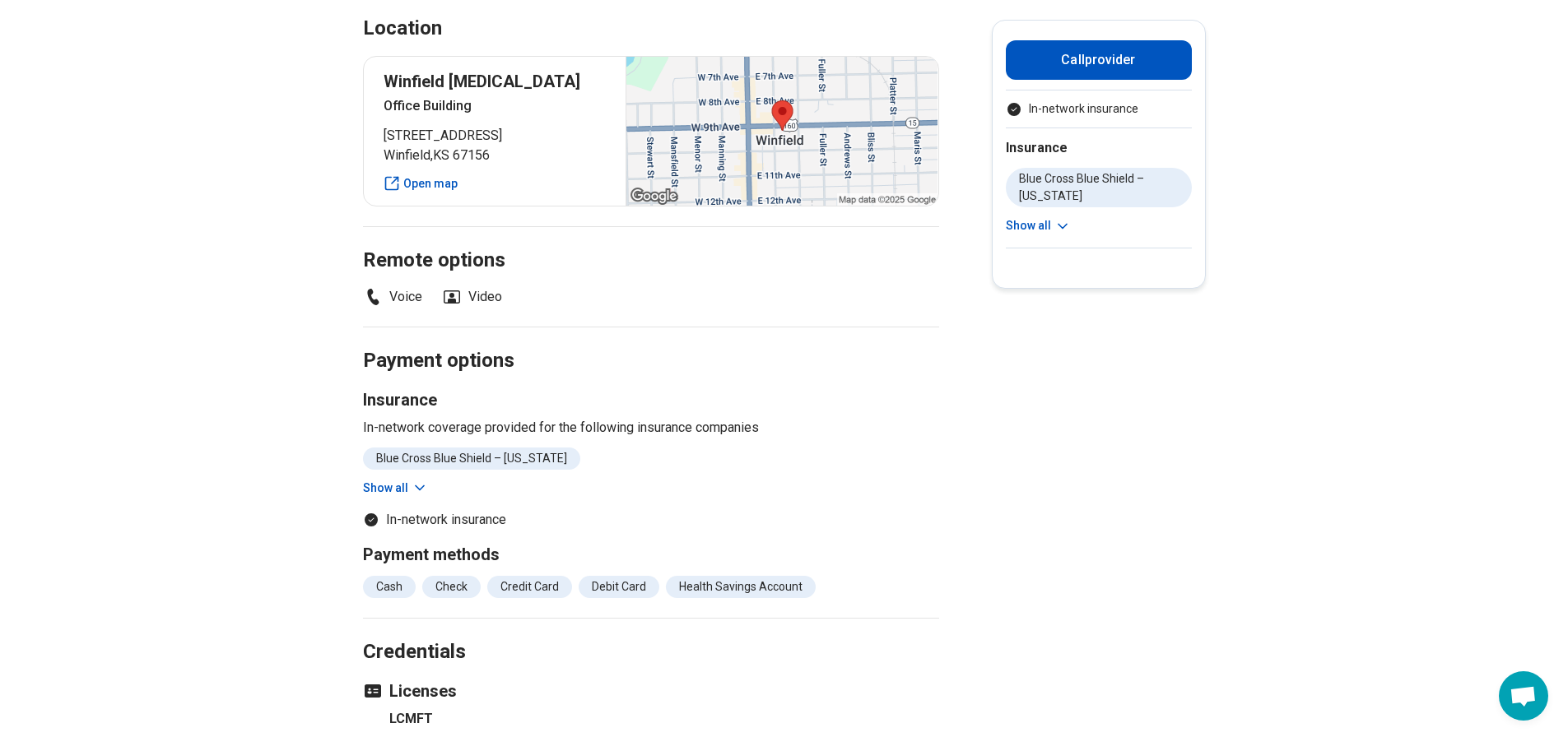
scroll to position [987, 0]
